Goal: Task Accomplishment & Management: Use online tool/utility

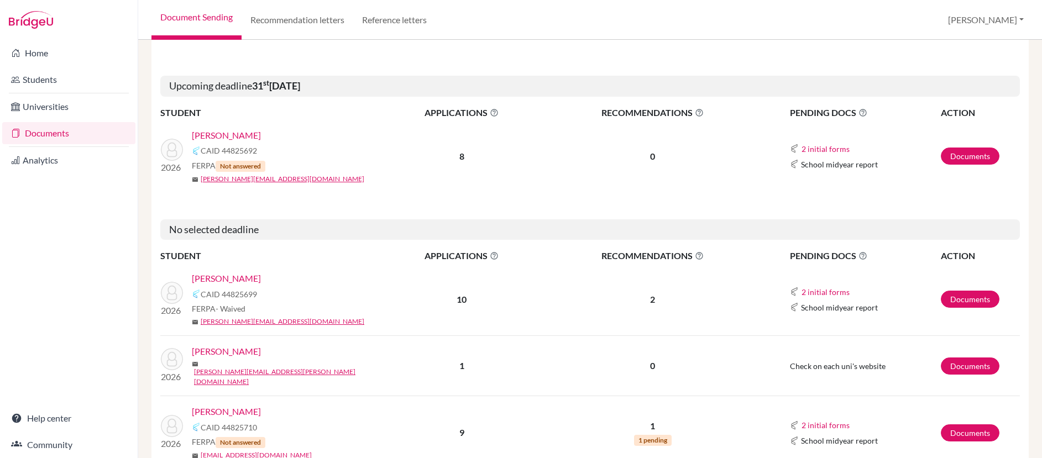
scroll to position [1493, 0]
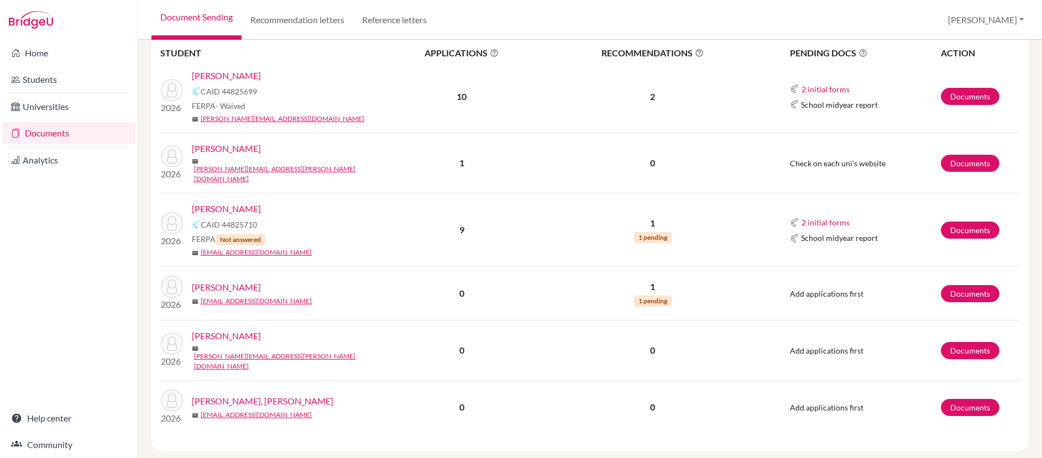
click at [244, 202] on link "[PERSON_NAME]" at bounding box center [226, 208] width 69 height 13
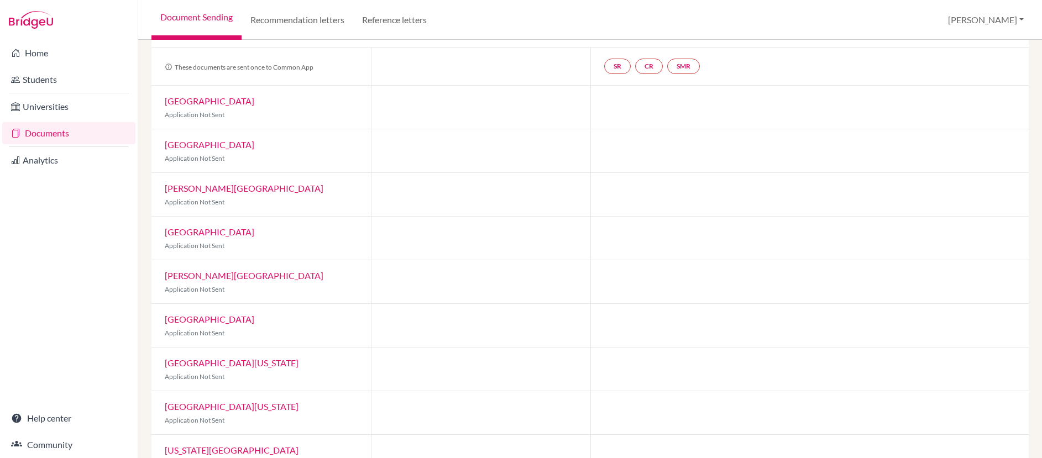
scroll to position [30, 0]
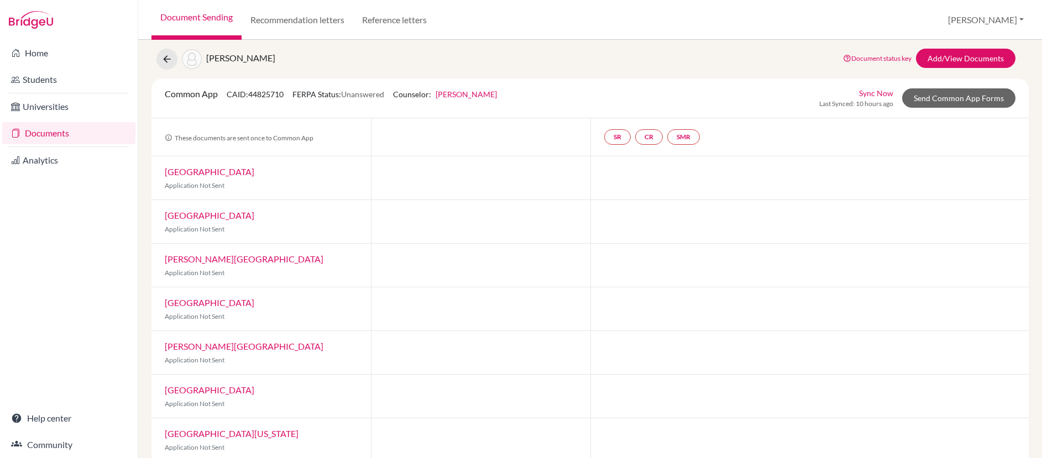
click at [872, 93] on link "Sync Now" at bounding box center [876, 93] width 34 height 12
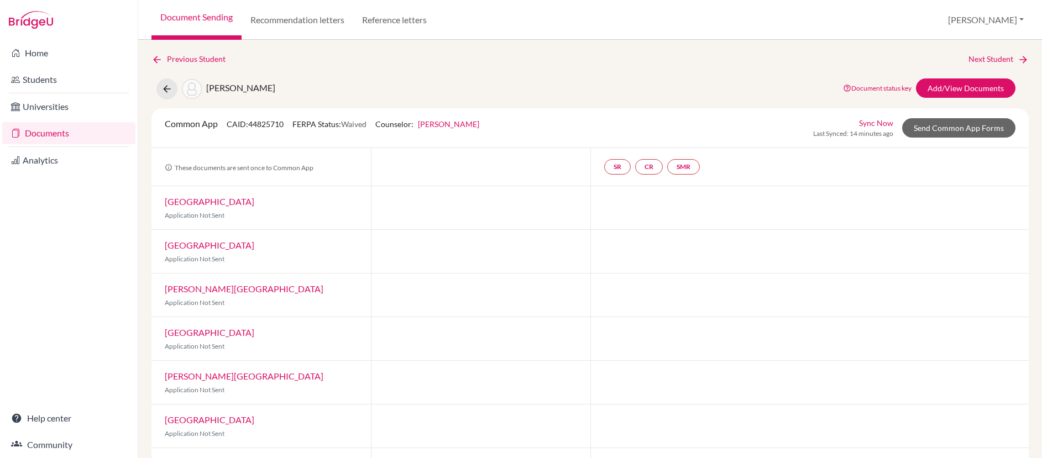
scroll to position [2, 0]
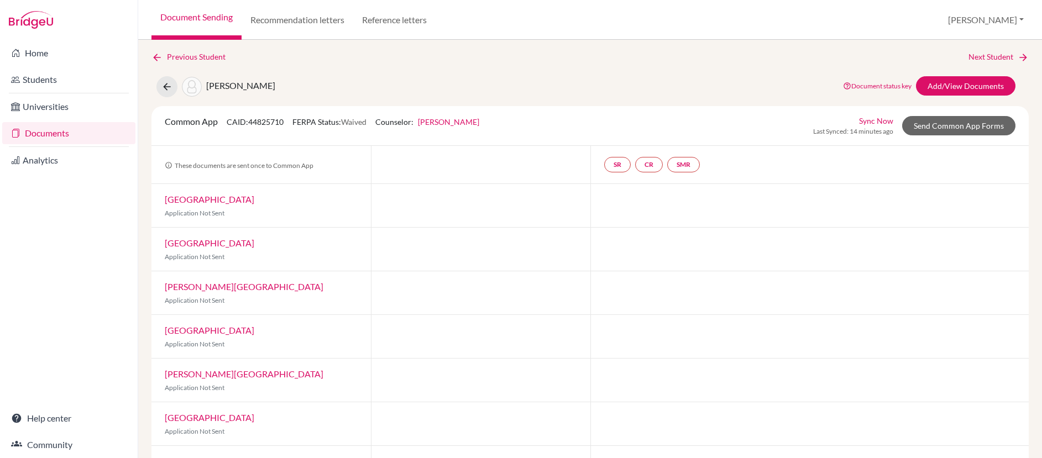
click at [870, 122] on link "Sync Now" at bounding box center [876, 121] width 34 height 12
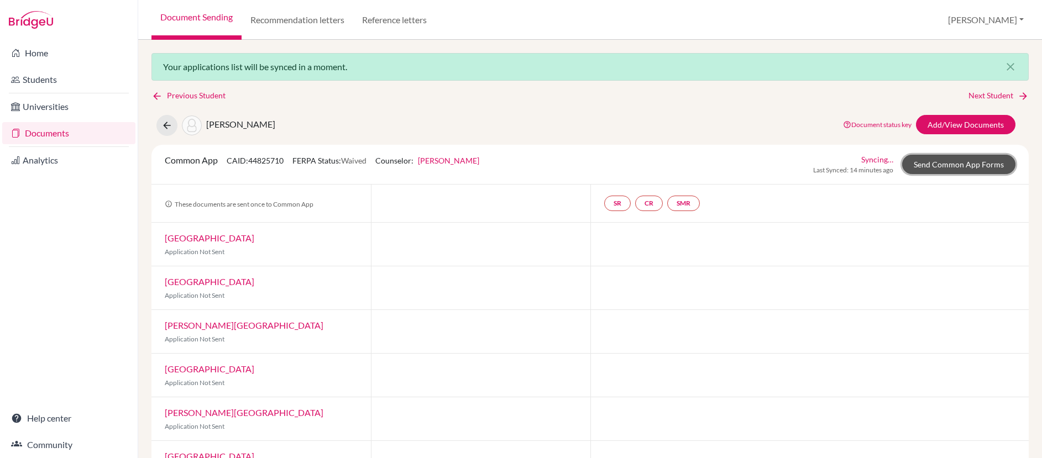
click at [937, 161] on link "Send Common App Forms" at bounding box center [958, 164] width 113 height 19
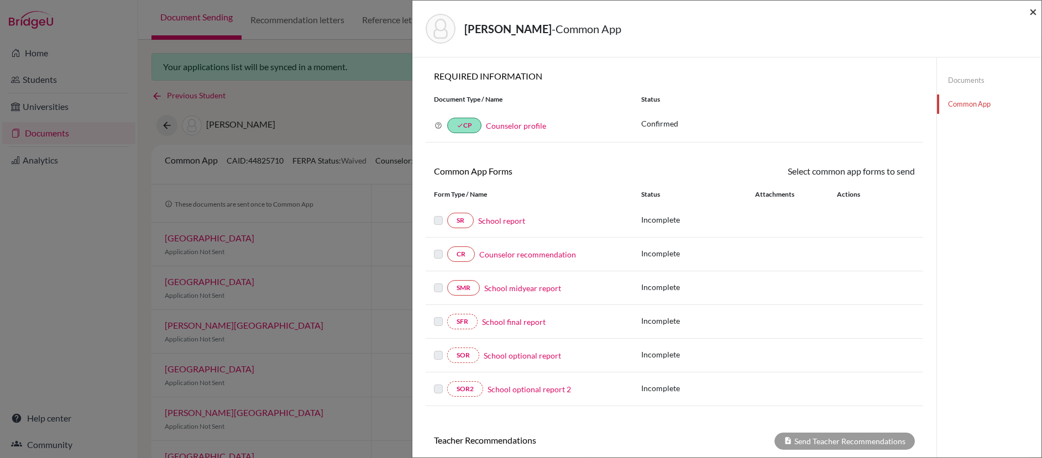
click at [1036, 11] on span "×" at bounding box center [1033, 11] width 8 height 16
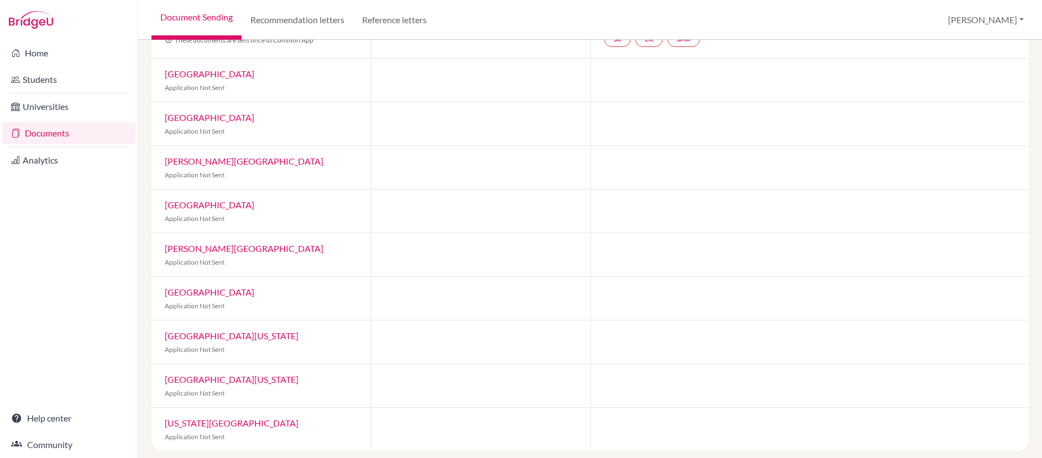
scroll to position [166, 0]
